Goal: Task Accomplishment & Management: Use online tool/utility

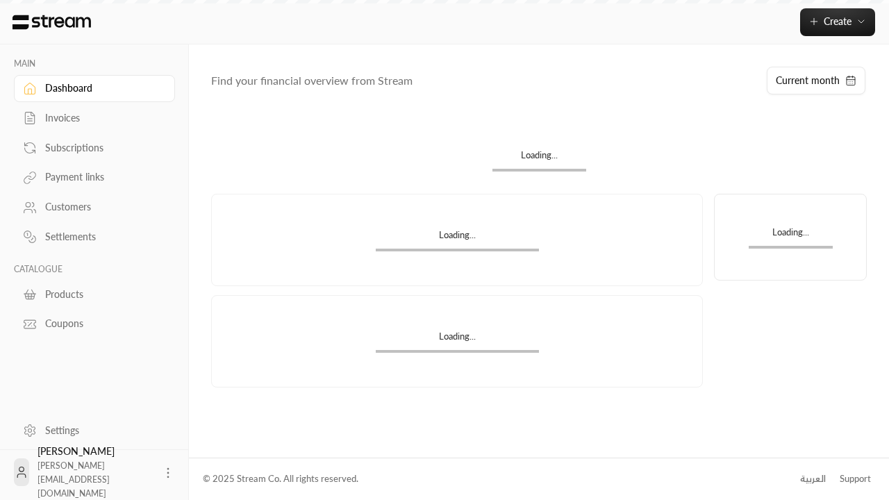
click at [92, 294] on div "Products" at bounding box center [101, 294] width 112 height 14
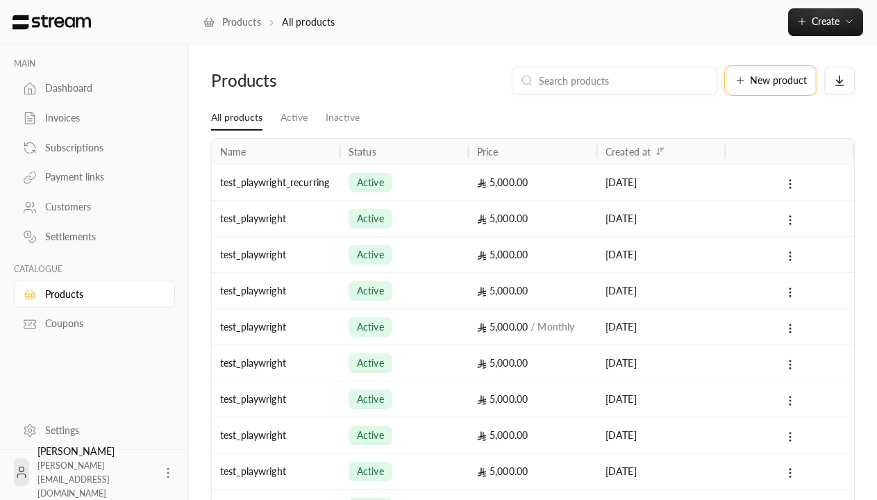
click at [771, 81] on span "New product" at bounding box center [778, 81] width 57 height 10
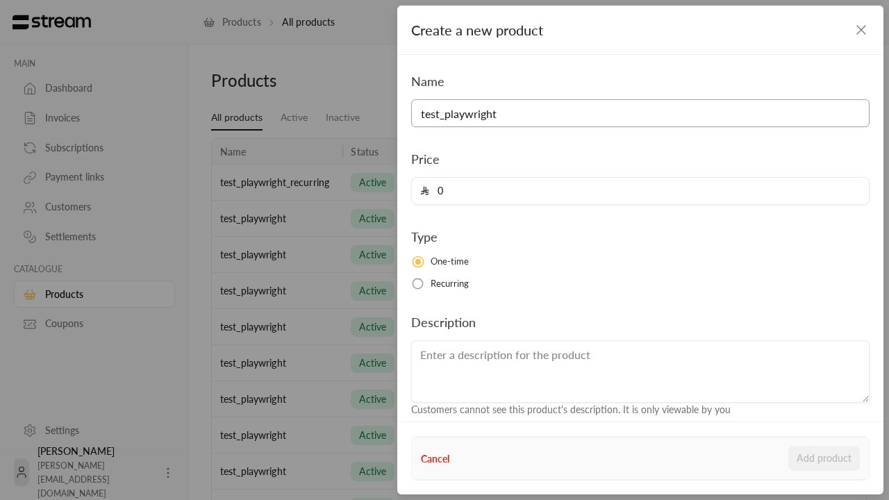
type input "test_playwright"
type input "5000"
click at [824, 458] on button "Add product" at bounding box center [824, 458] width 72 height 25
type input "0"
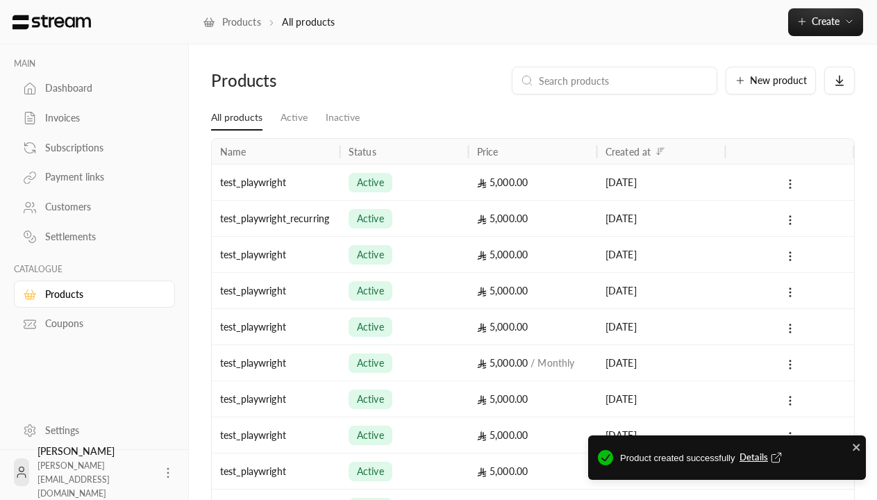
click at [762, 458] on span "Details" at bounding box center [763, 458] width 46 height 14
